Goal: Task Accomplishment & Management: Use online tool/utility

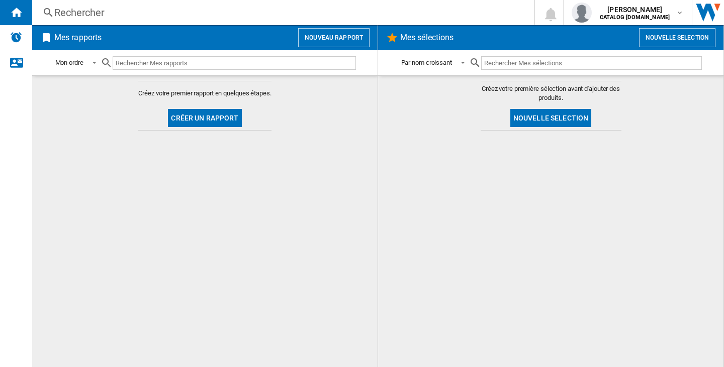
click at [347, 47] on div "Mes rapports Nouveau rapport" at bounding box center [204, 37] width 345 height 25
click at [346, 41] on button "Nouveau rapport" at bounding box center [333, 37] width 71 height 19
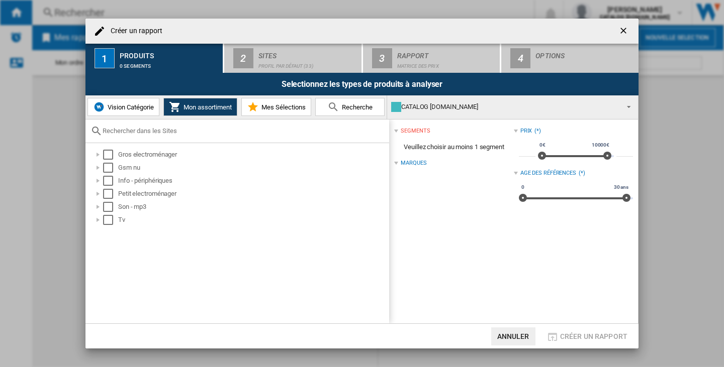
click at [132, 110] on span "Vision Catégorie" at bounding box center [129, 108] width 49 height 8
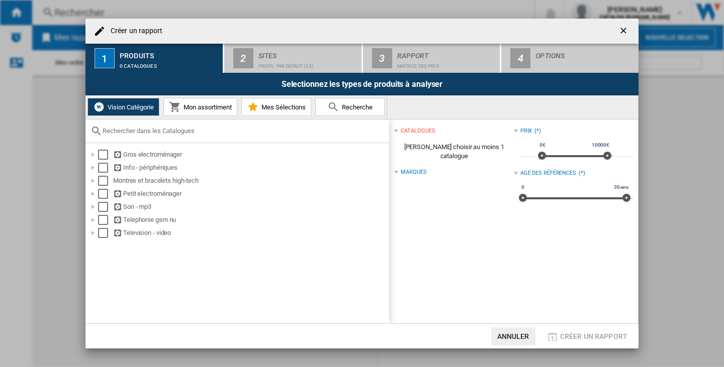
click at [202, 107] on span "Mon assortiment" at bounding box center [206, 108] width 51 height 8
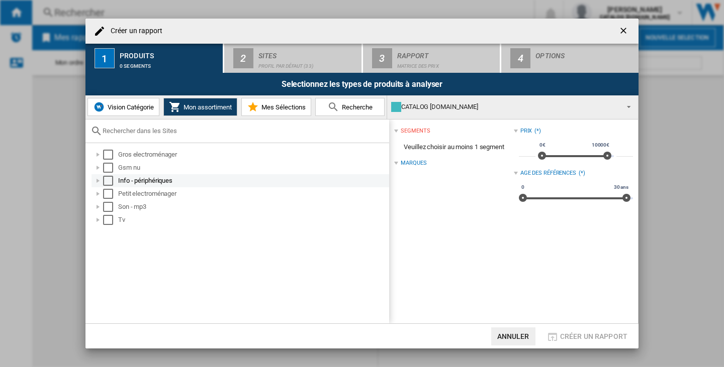
click at [102, 180] on div at bounding box center [98, 181] width 10 height 10
click at [627, 31] on ng-md-icon "getI18NText('BUTTONS.CLOSE_DIALOG')" at bounding box center [624, 32] width 12 height 12
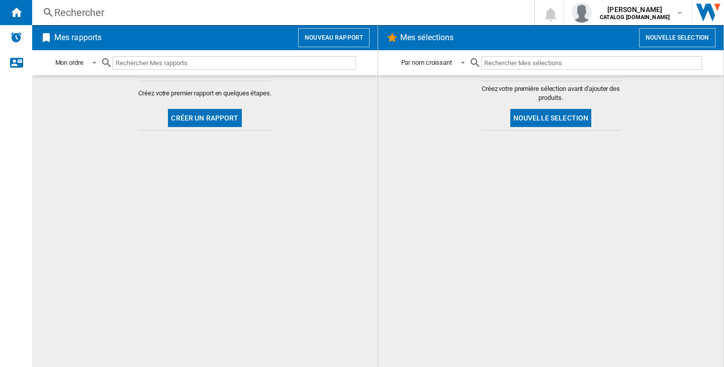
click at [106, 17] on div "Rechercher" at bounding box center [280, 13] width 453 height 14
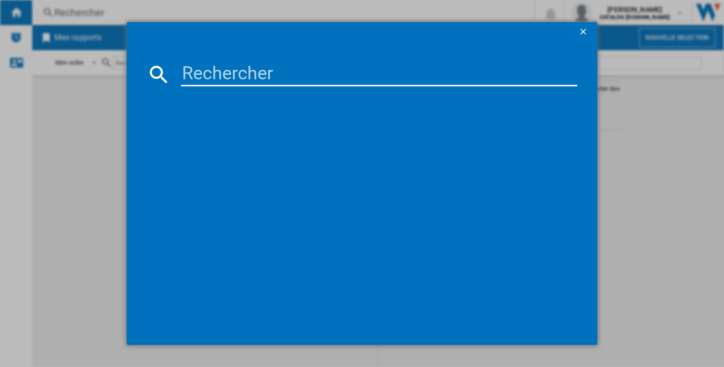
click at [214, 79] on input at bounding box center [379, 74] width 396 height 24
paste input "SM-X115NZAAEUB"
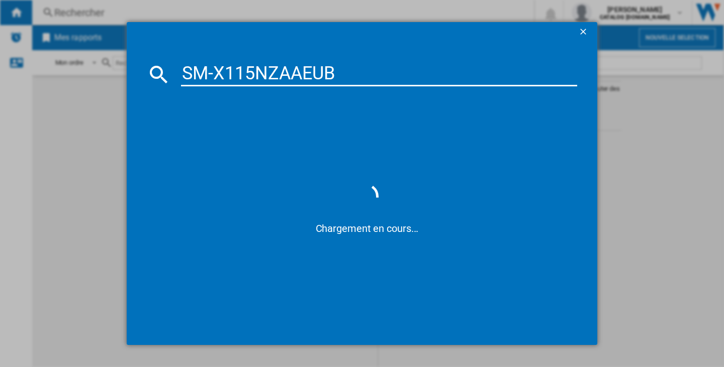
type input "SM-X115NZAAEUB"
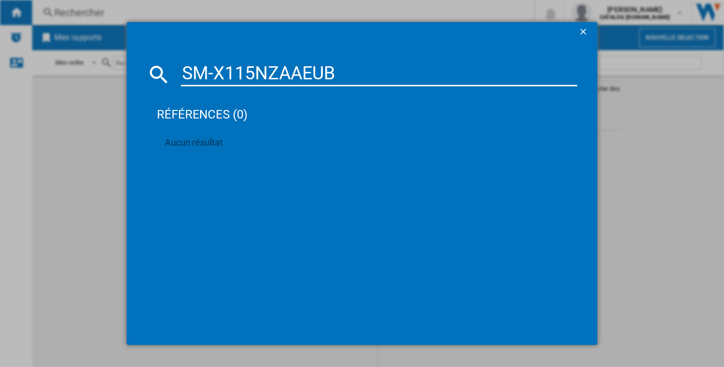
click at [254, 75] on input "SM-X115NZAAEUB" at bounding box center [379, 74] width 396 height 24
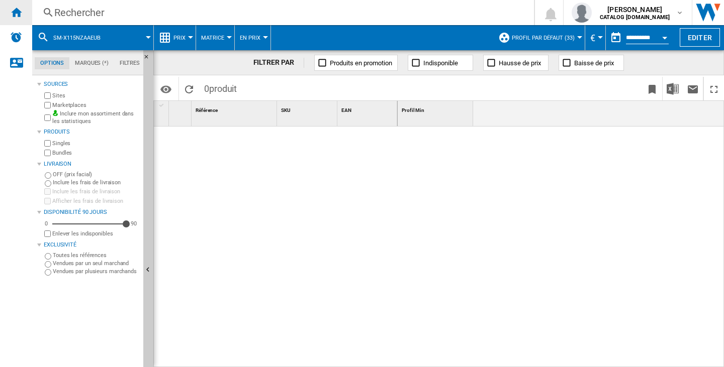
click at [26, 17] on div "Accueil" at bounding box center [16, 12] width 32 height 25
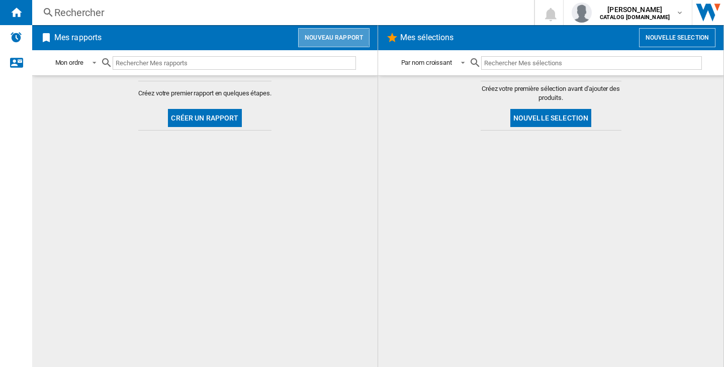
click at [332, 29] on button "Nouveau rapport" at bounding box center [333, 37] width 71 height 19
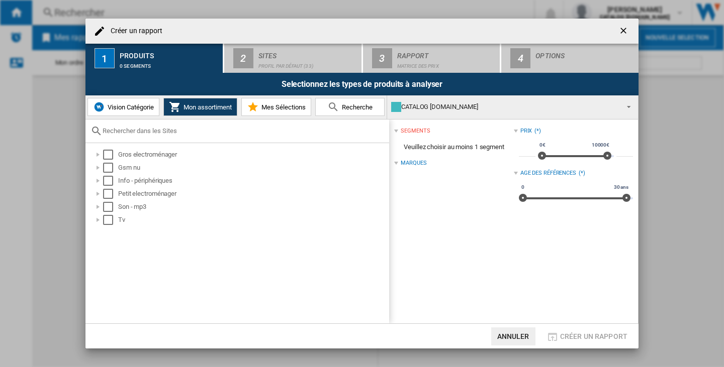
click at [618, 30] on ng-md-icon "getI18NText('BUTTONS.CLOSE_DIALOG')" at bounding box center [624, 32] width 12 height 12
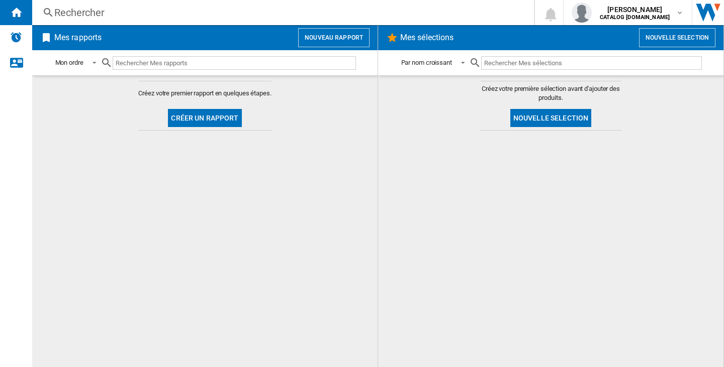
click at [342, 33] on button "Nouveau rapport" at bounding box center [333, 37] width 71 height 19
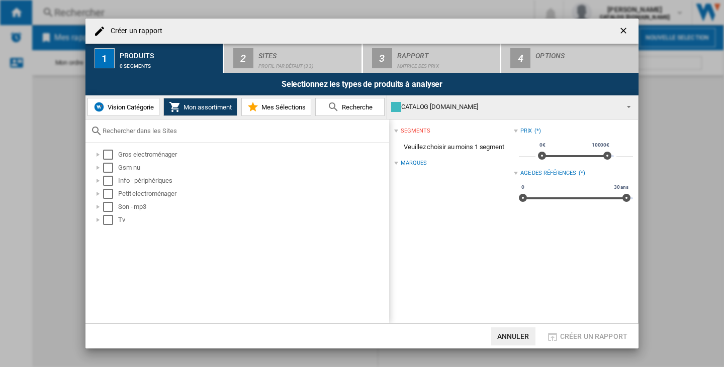
click at [621, 34] on ng-md-icon "getI18NText('BUTTONS.CLOSE_DIALOG')" at bounding box center [624, 32] width 12 height 12
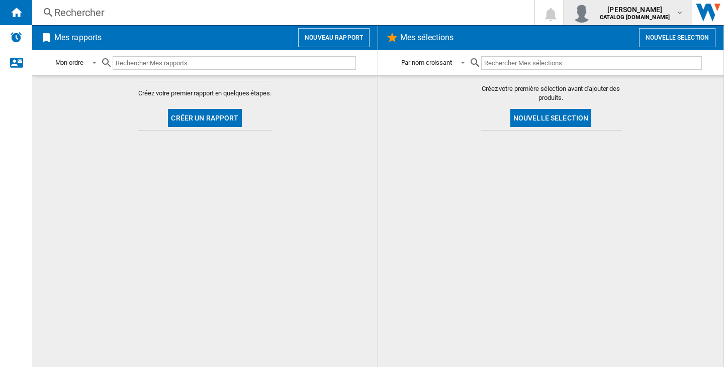
click at [631, 18] on b "CATALOG [DOMAIN_NAME]" at bounding box center [635, 17] width 70 height 7
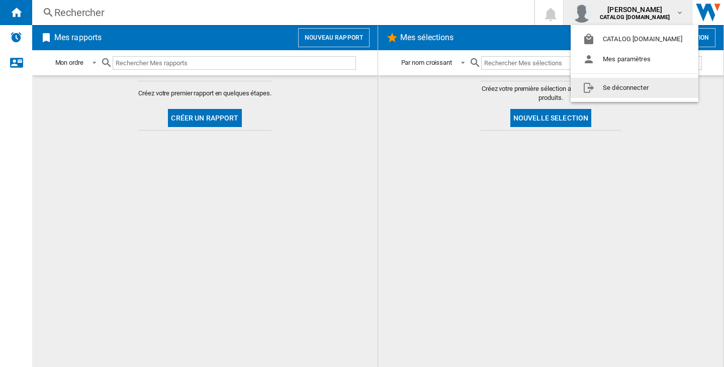
click at [633, 81] on button "Se déconnecter" at bounding box center [635, 88] width 128 height 20
